Goal: Task Accomplishment & Management: Manage account settings

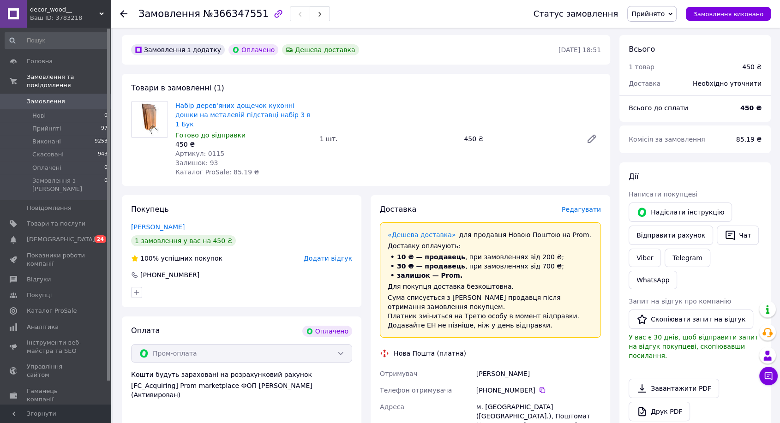
scroll to position [256, 0]
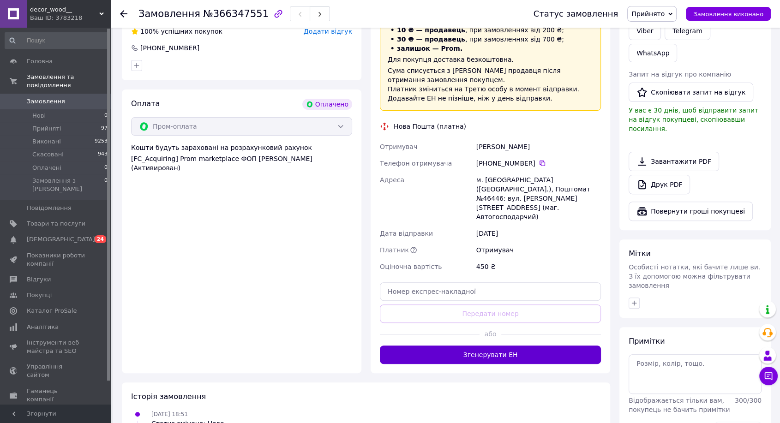
click at [494, 346] on button "Згенерувати ЕН" at bounding box center [490, 355] width 221 height 18
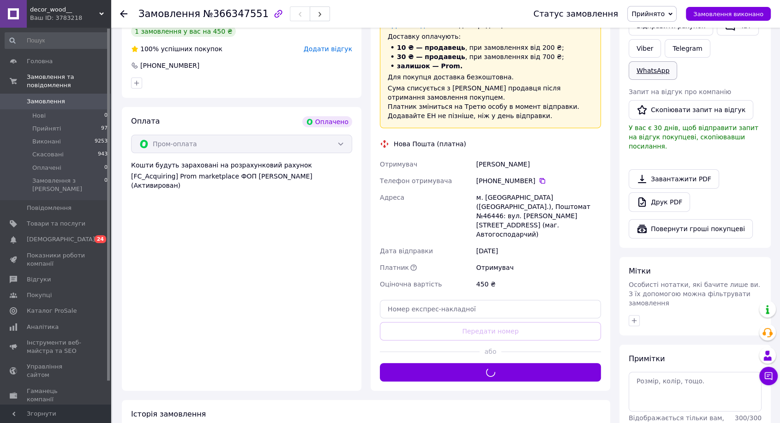
scroll to position [154, 0]
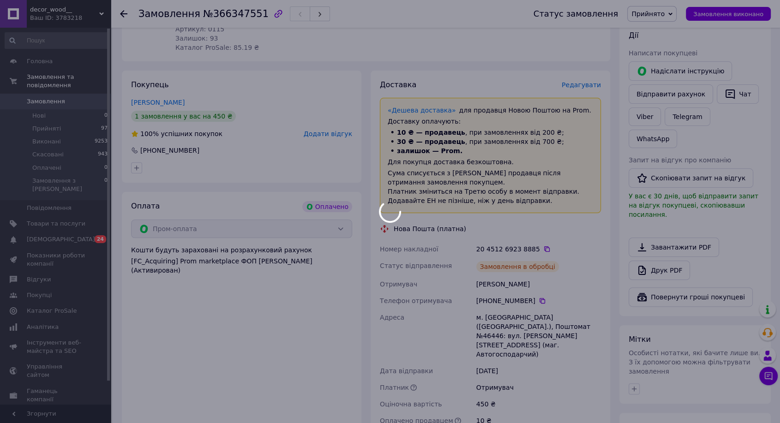
click at [724, 90] on div at bounding box center [390, 211] width 780 height 423
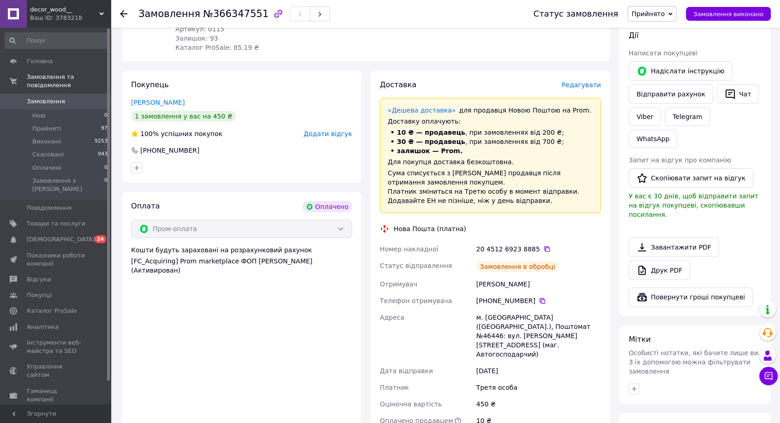
click at [725, 90] on icon "button" at bounding box center [730, 94] width 11 height 11
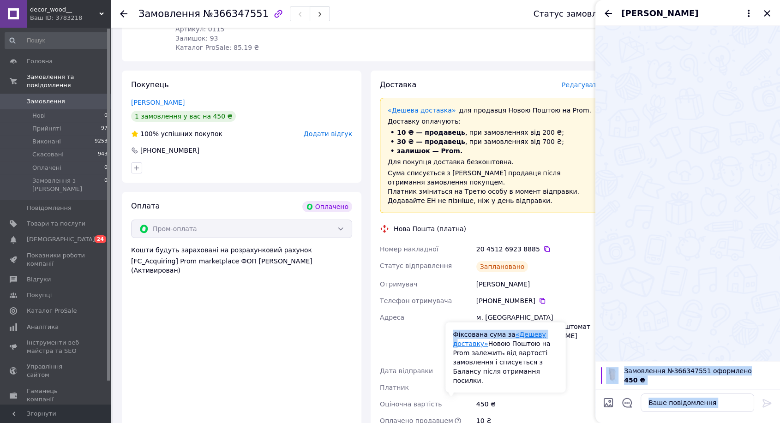
drag, startPoint x: 497, startPoint y: 402, endPoint x: 456, endPoint y: 353, distance: 64.0
click at [456, 353] on body "decor_wood__ Ваш ID: 3783218 Сайт decor_wood__ Кабінет покупця Перевірити стан …" at bounding box center [390, 258] width 780 height 825
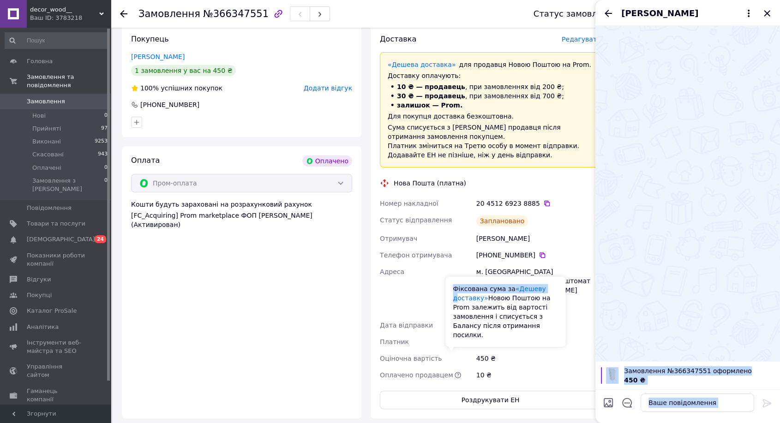
scroll to position [205, 0]
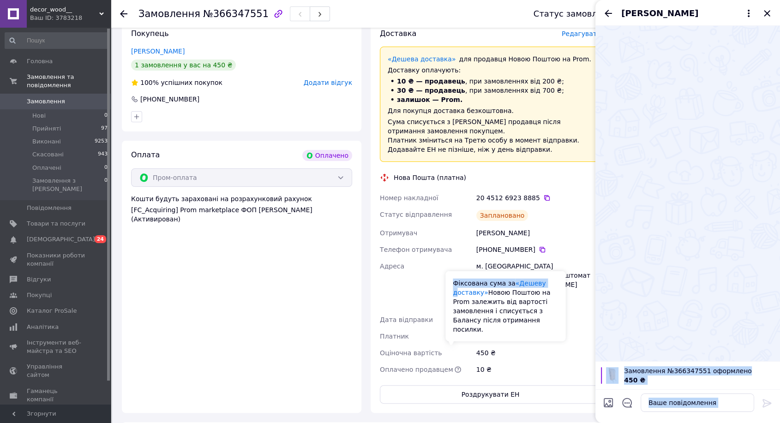
click at [506, 361] on div "10 ₴" at bounding box center [539, 369] width 128 height 17
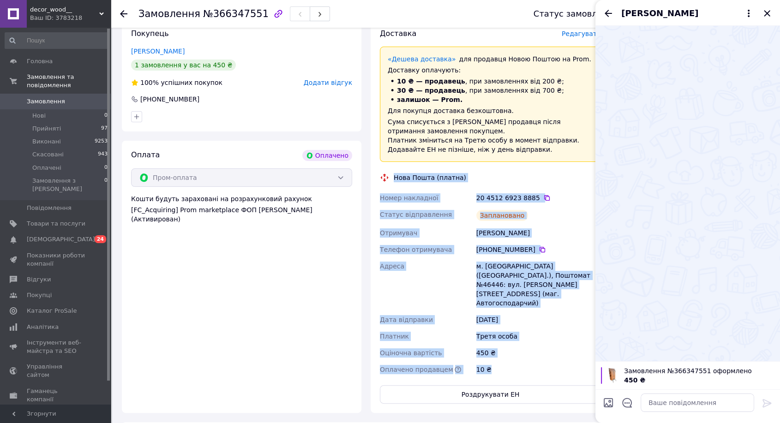
drag, startPoint x: 495, startPoint y: 348, endPoint x: 386, endPoint y: 170, distance: 208.2
click at [386, 170] on div "Доставка Редагувати «Дешева доставка»   для продавця [GEOGRAPHIC_DATA] на Prom.…" at bounding box center [490, 216] width 221 height 375
copy div "Нова Пошта (платна) Номер накладної 20 4512 6923 8885   Статус відправлення Зап…"
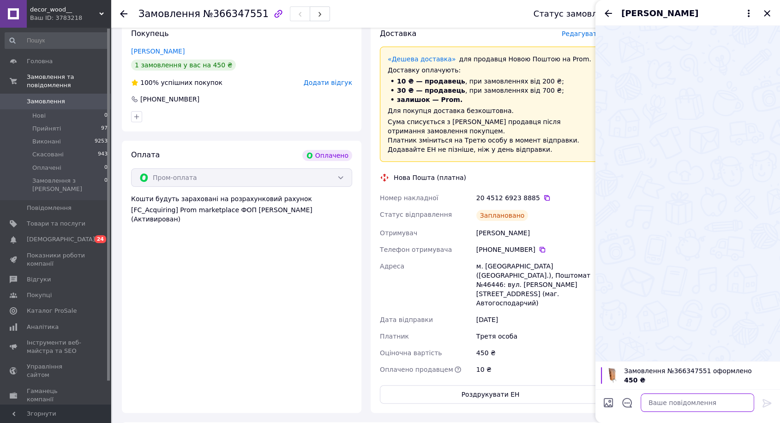
drag, startPoint x: 678, startPoint y: 412, endPoint x: 679, endPoint y: 407, distance: 4.7
click at [678, 411] on textarea at bounding box center [698, 403] width 114 height 18
paste textarea "Нова Пошта (платна) Номер накладної 20 4512 6923 8885 Статус відправлення Запла…"
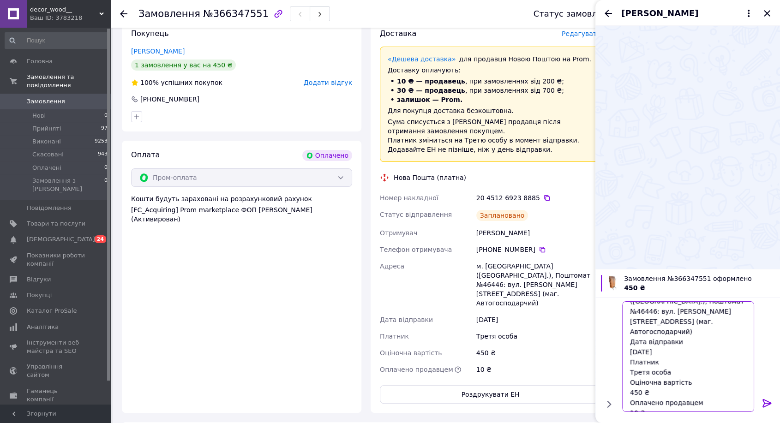
type textarea "Нова Пошта (платна) Номер накладної 20 4512 6923 8885 Статус відправлення Запла…"
click at [772, 404] on icon at bounding box center [767, 403] width 11 height 11
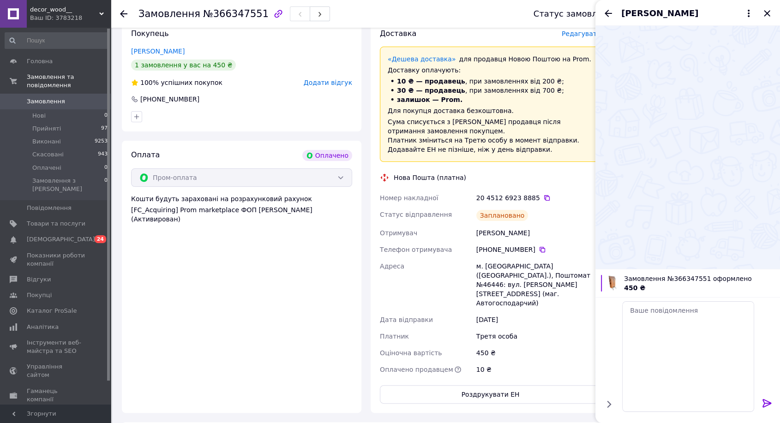
scroll to position [0, 0]
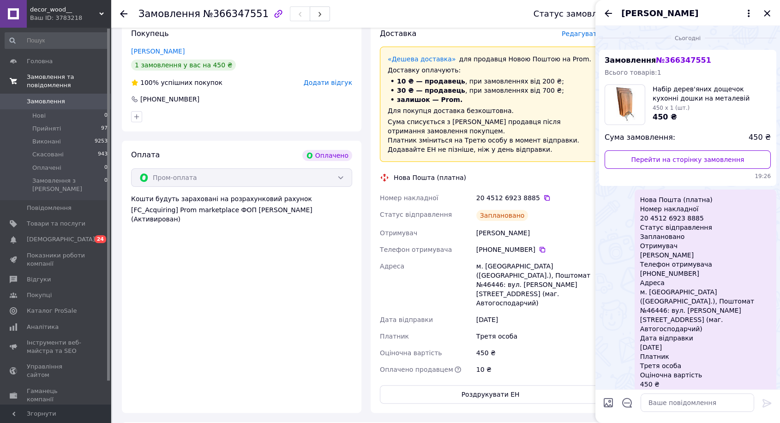
drag, startPoint x: 232, startPoint y: 307, endPoint x: 95, endPoint y: 78, distance: 267.7
click at [230, 303] on div "Оплата Оплачено Пром-оплата Кошти будуть зараховані на розрахунковий рахунок [F…" at bounding box center [242, 277] width 240 height 272
